Goal: Task Accomplishment & Management: Use online tool/utility

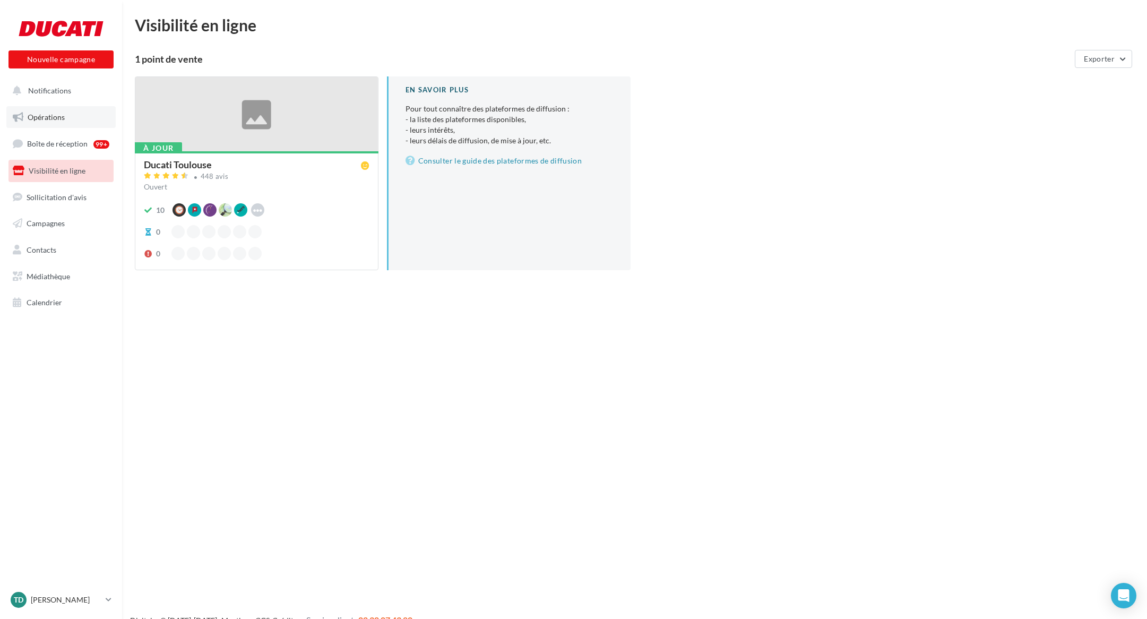
click at [68, 115] on link "Opérations" at bounding box center [60, 117] width 109 height 22
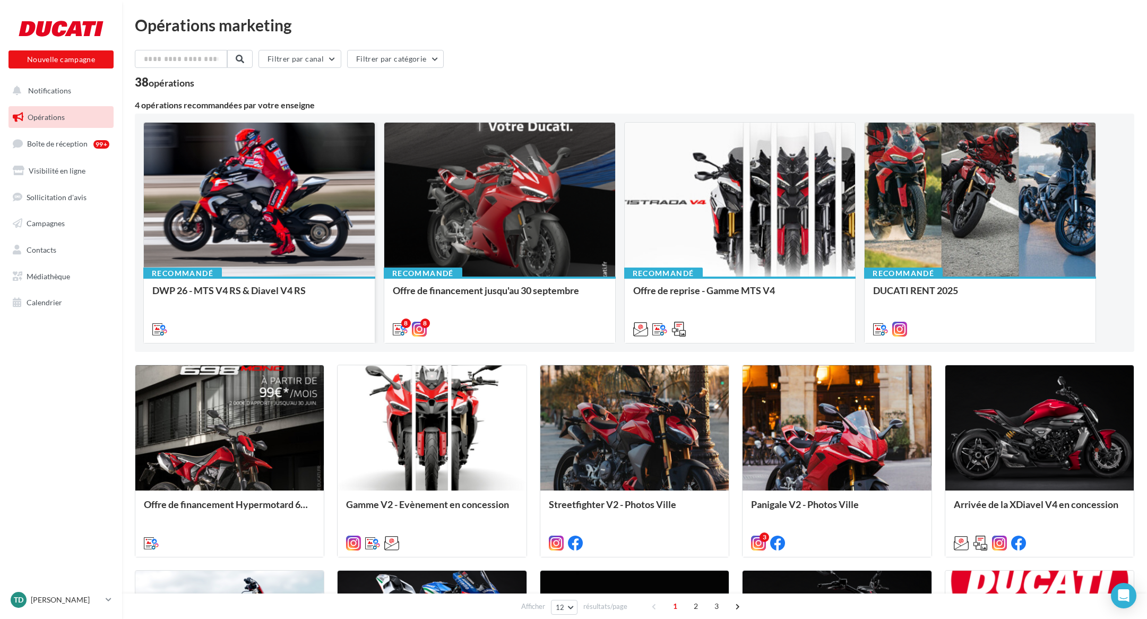
click at [228, 205] on div at bounding box center [259, 200] width 231 height 155
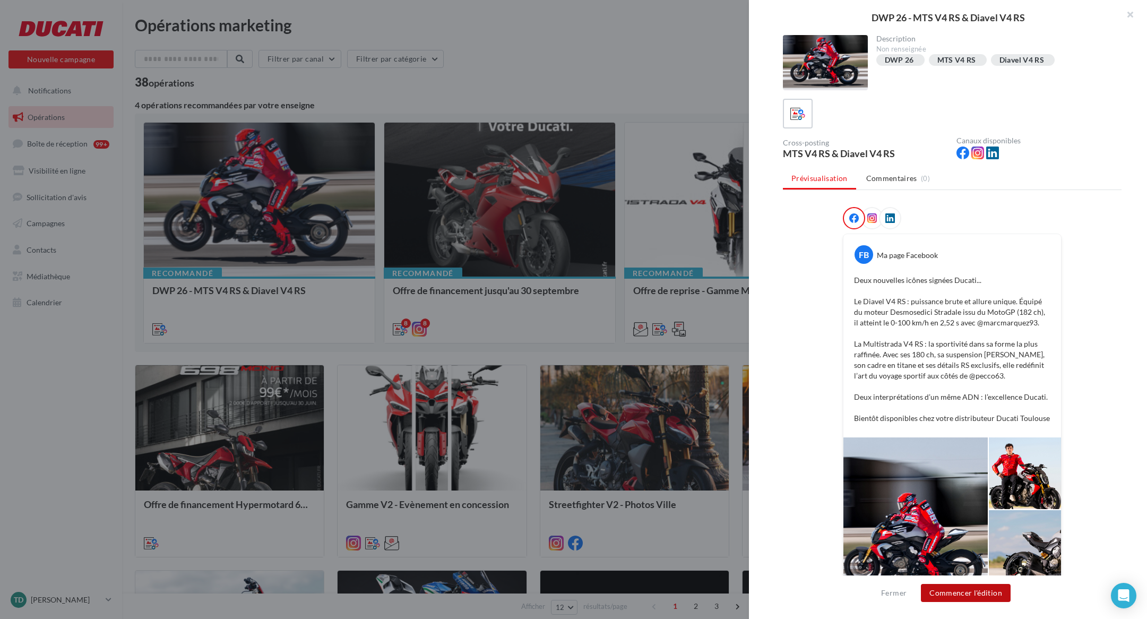
click at [967, 597] on button "Commencer l'édition" at bounding box center [966, 593] width 90 height 18
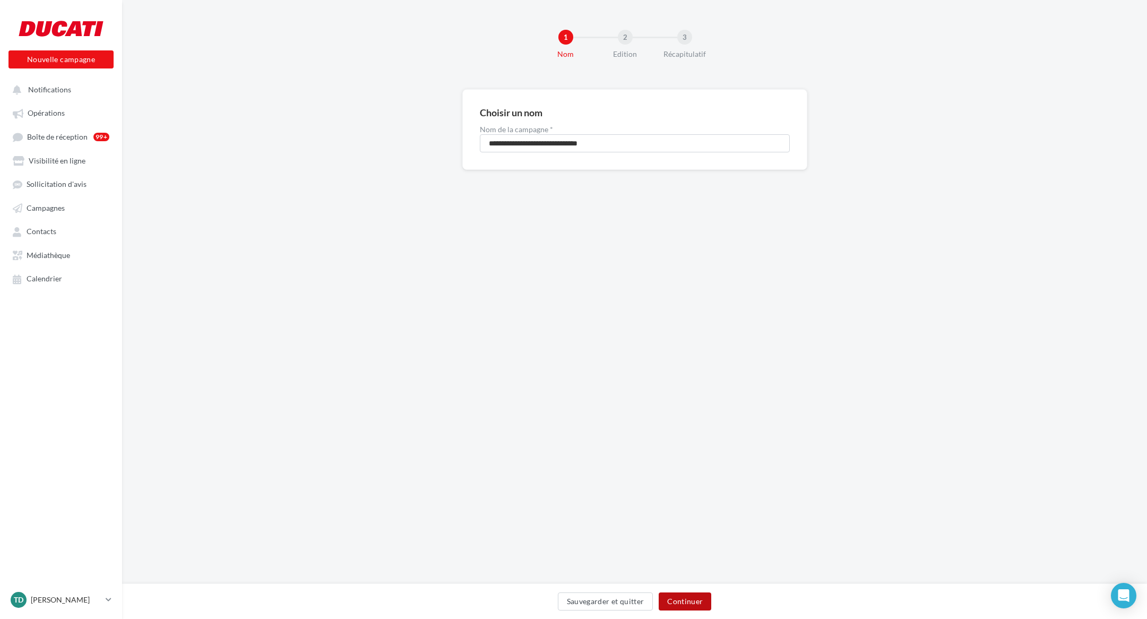
click at [684, 598] on button "Continuer" at bounding box center [685, 601] width 53 height 18
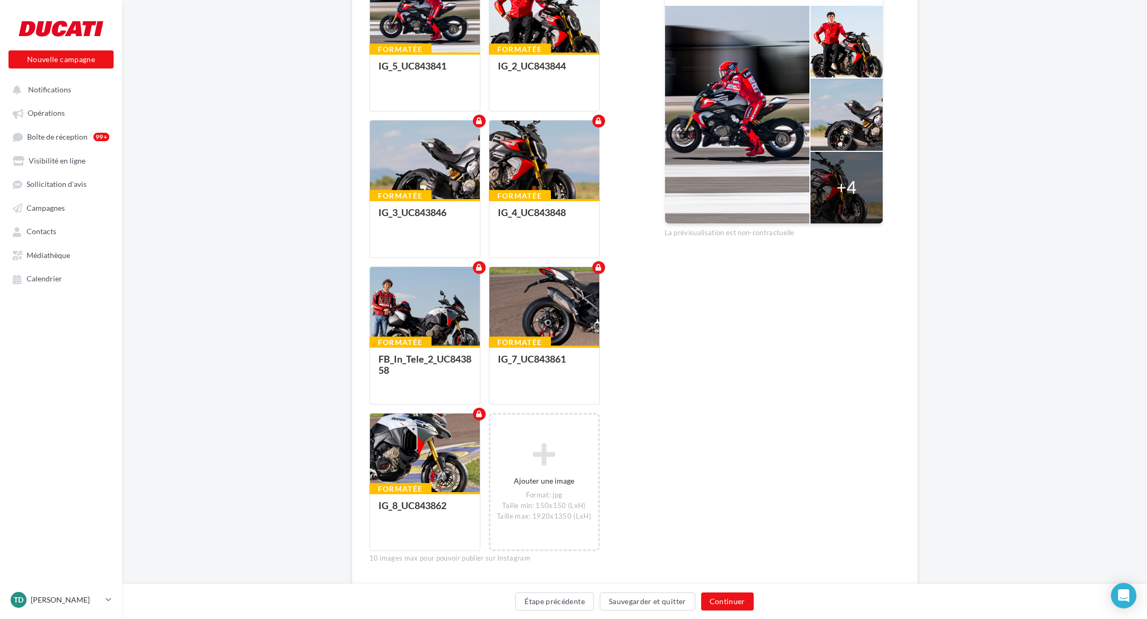
scroll to position [391, 0]
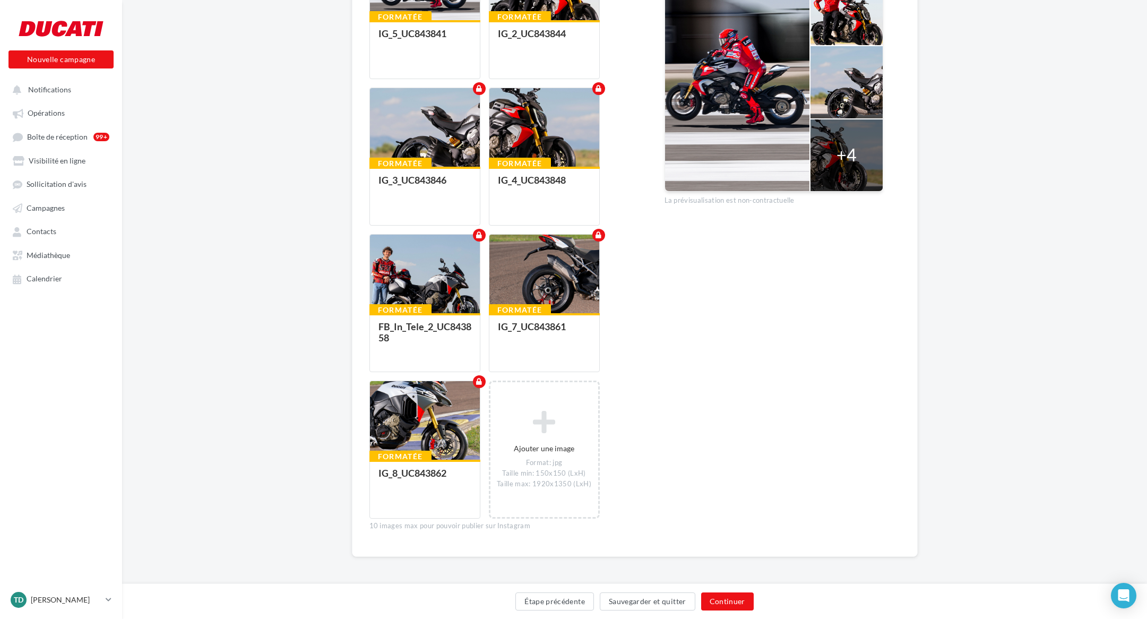
click at [812, 331] on div "Prévisualiser le post FB Ma page Facebook Deux nouvelles icônes signées Ducati.…" at bounding box center [774, 137] width 219 height 806
click at [728, 603] on button "Continuer" at bounding box center [727, 601] width 53 height 18
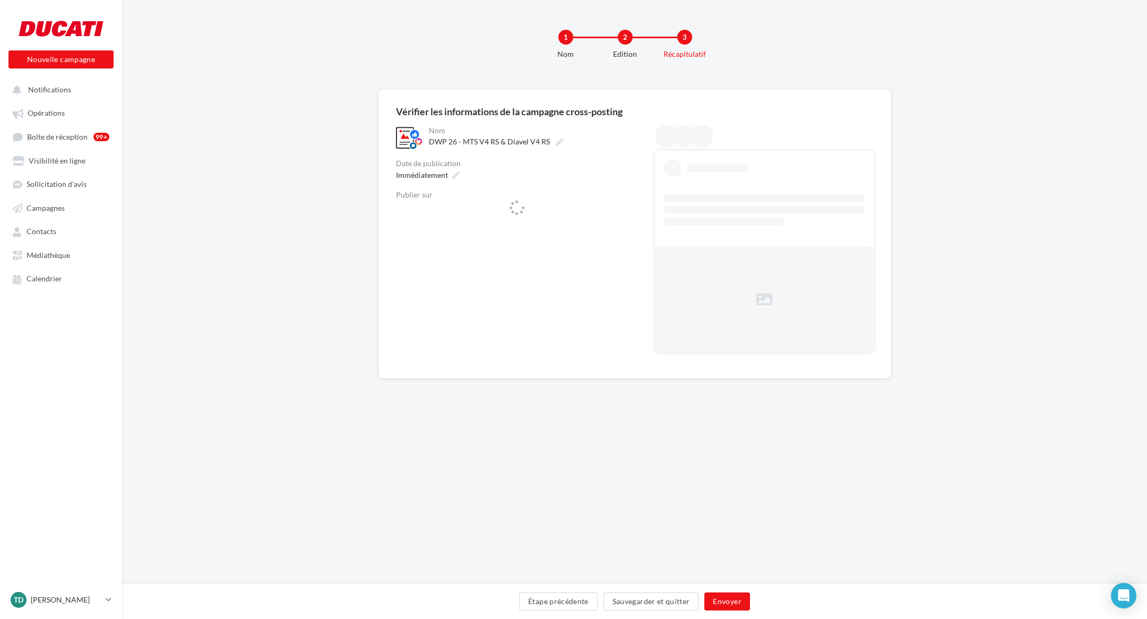
scroll to position [0, 0]
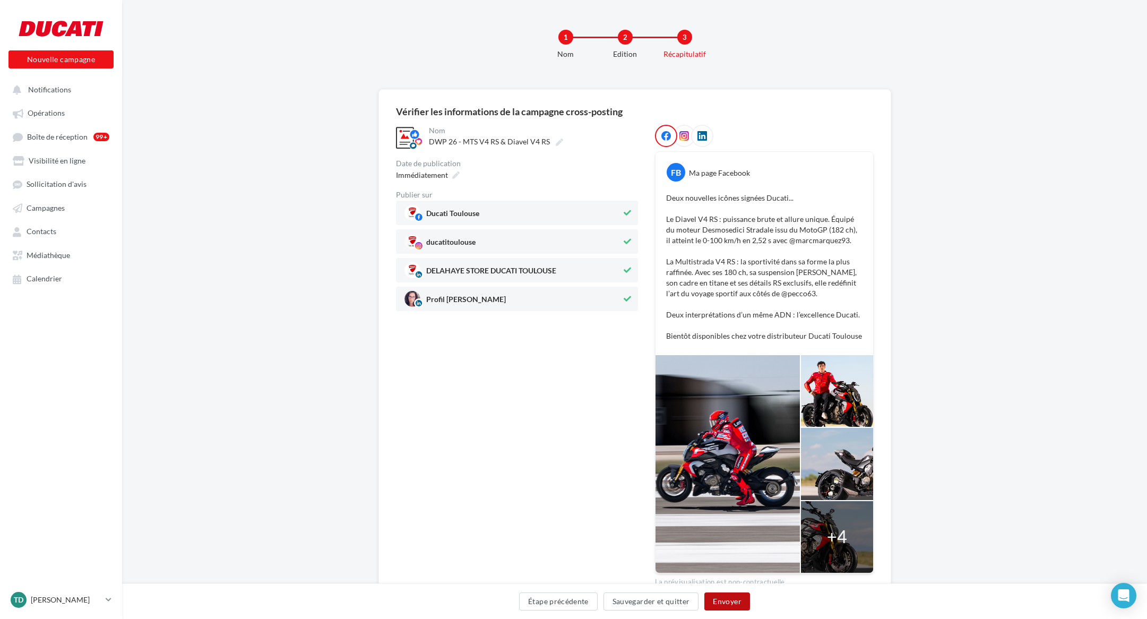
click at [734, 601] on button "Envoyer" at bounding box center [726, 601] width 45 height 18
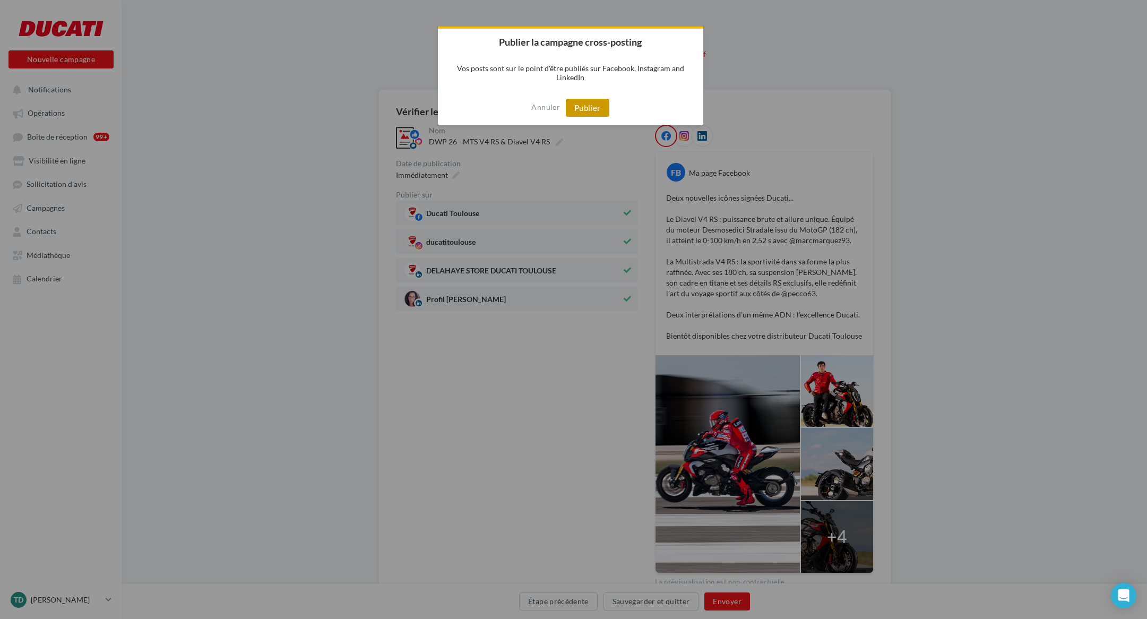
click at [593, 107] on button "Publier" at bounding box center [588, 108] width 44 height 18
